Goal: Find specific page/section: Find specific page/section

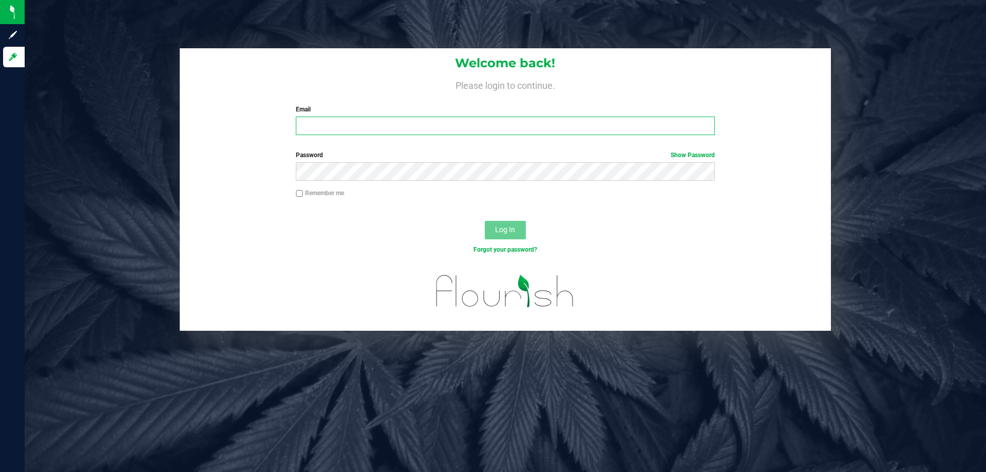
click at [327, 121] on input "Email" at bounding box center [505, 126] width 419 height 18
type input "[EMAIL_ADDRESS][DOMAIN_NAME]"
click at [485, 221] on button "Log In" at bounding box center [505, 230] width 41 height 18
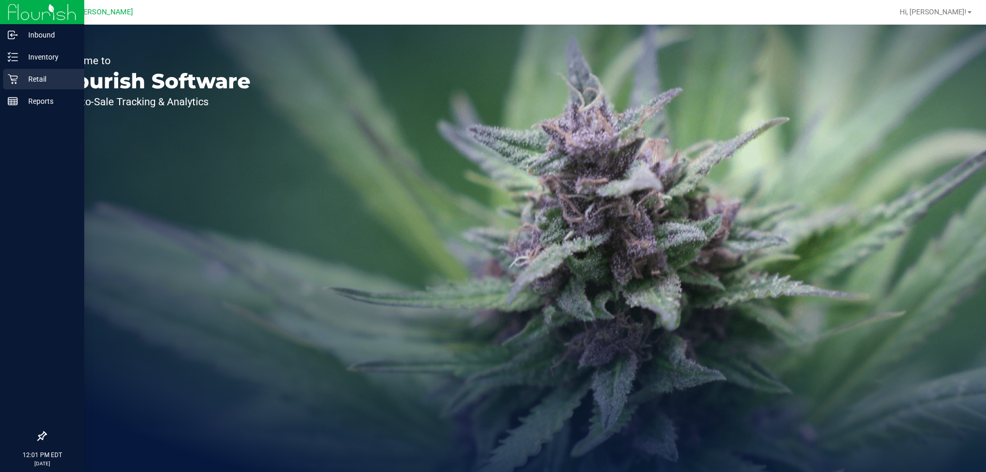
click at [11, 83] on icon at bounding box center [13, 79] width 10 height 10
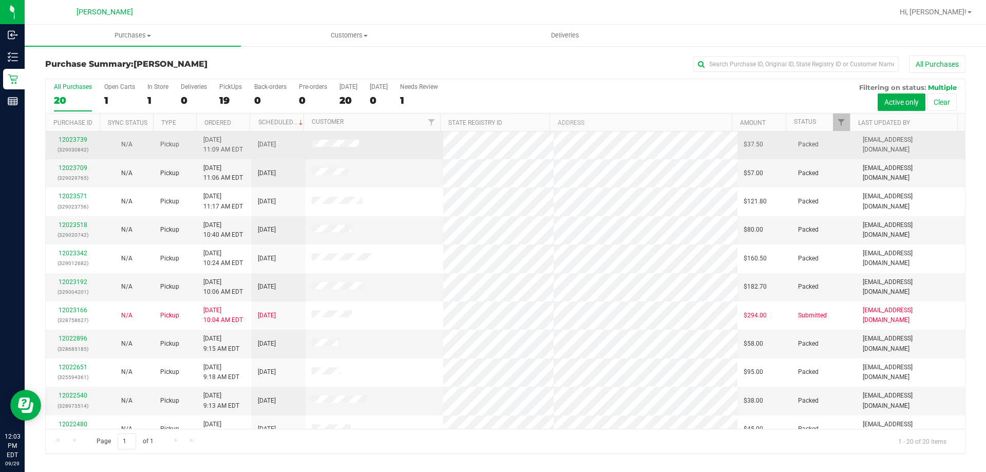
scroll to position [271, 0]
